Goal: Check status

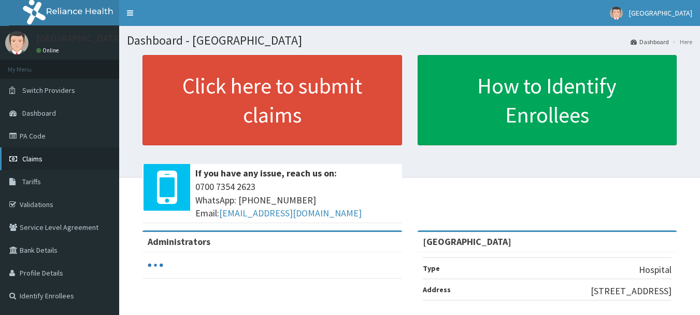
click at [27, 161] on span "Claims" at bounding box center [32, 158] width 20 height 9
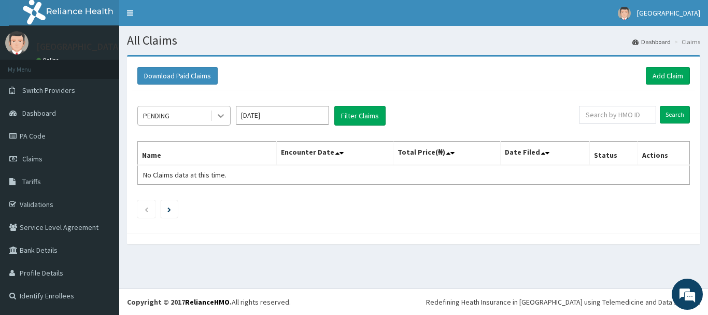
click at [216, 121] on icon at bounding box center [221, 115] width 10 height 10
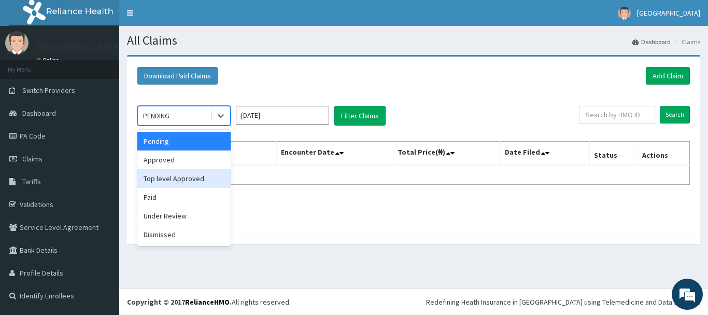
click at [182, 184] on div "Top level Approved" at bounding box center [183, 178] width 93 height 19
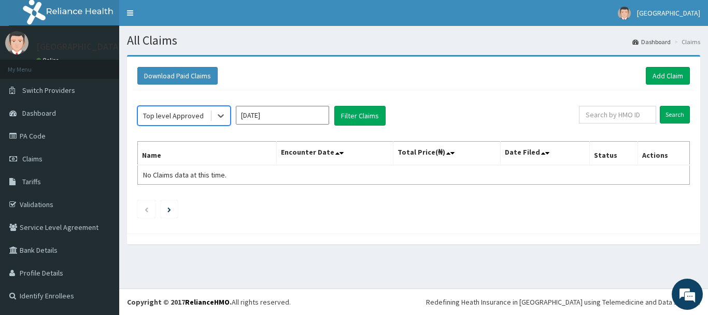
click at [305, 115] on input "[DATE]" at bounding box center [282, 115] width 93 height 19
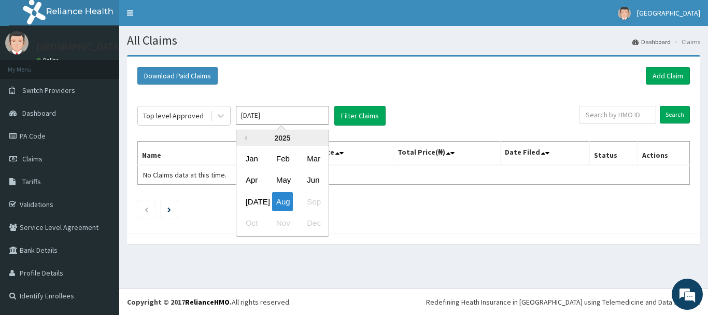
click at [311, 182] on div "Jun" at bounding box center [313, 180] width 21 height 19
type input "[DATE]"
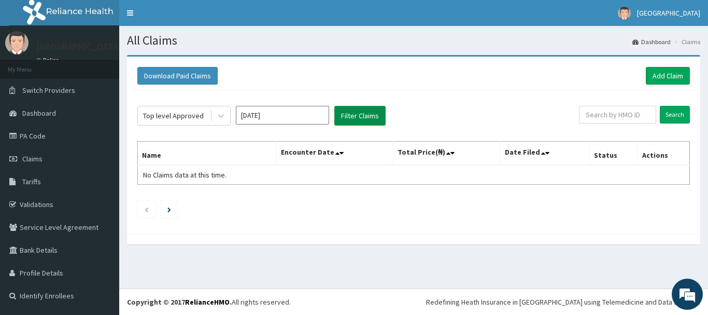
click at [360, 116] on button "Filter Claims" at bounding box center [359, 116] width 51 height 20
